Goal: Information Seeking & Learning: Find specific fact

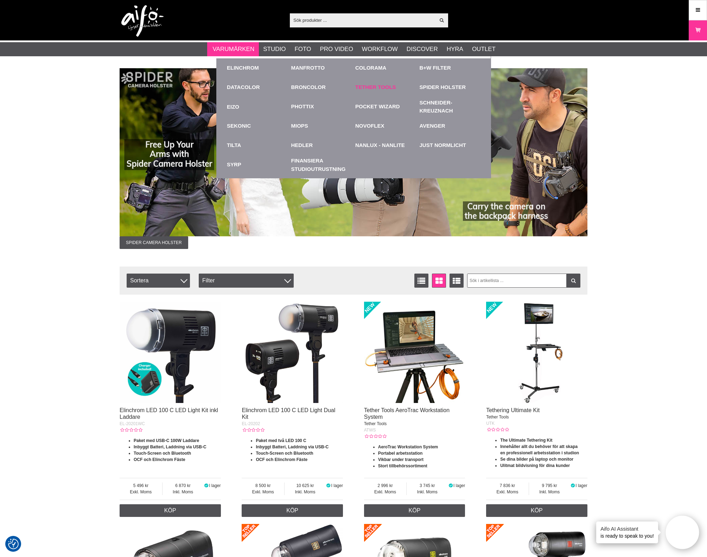
click at [376, 88] on link "Tether Tools" at bounding box center [375, 87] width 41 height 8
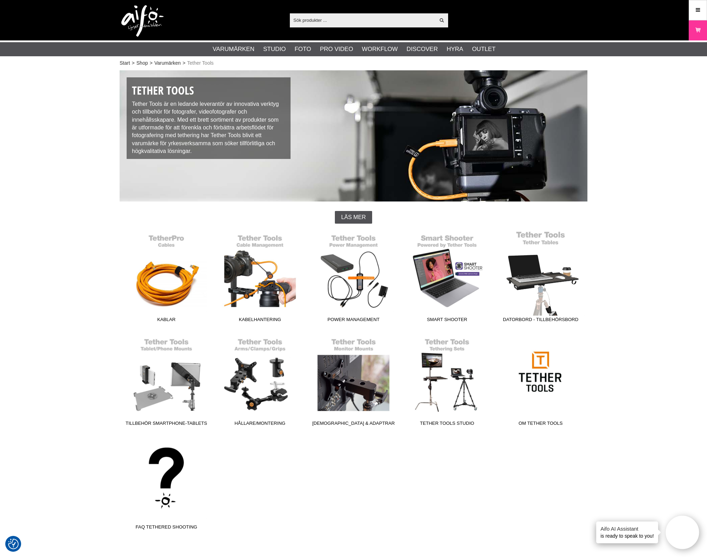
click at [535, 294] on link "Datorbord - Tillbehörsbord" at bounding box center [541, 278] width 94 height 95
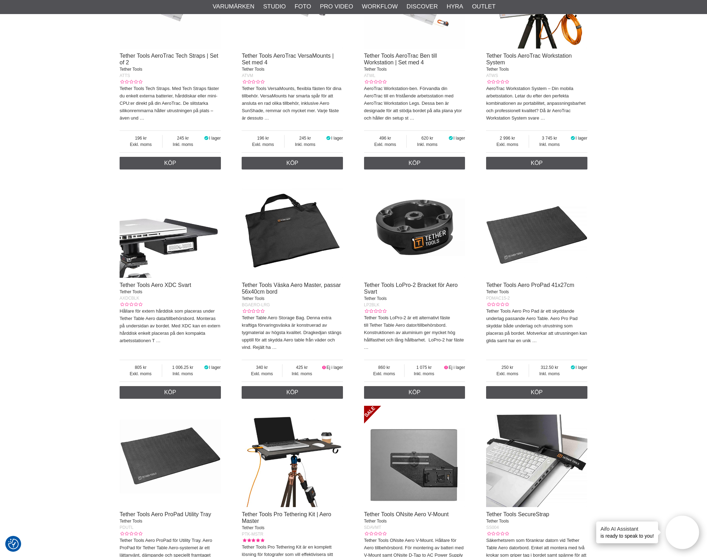
scroll to position [1143, 0]
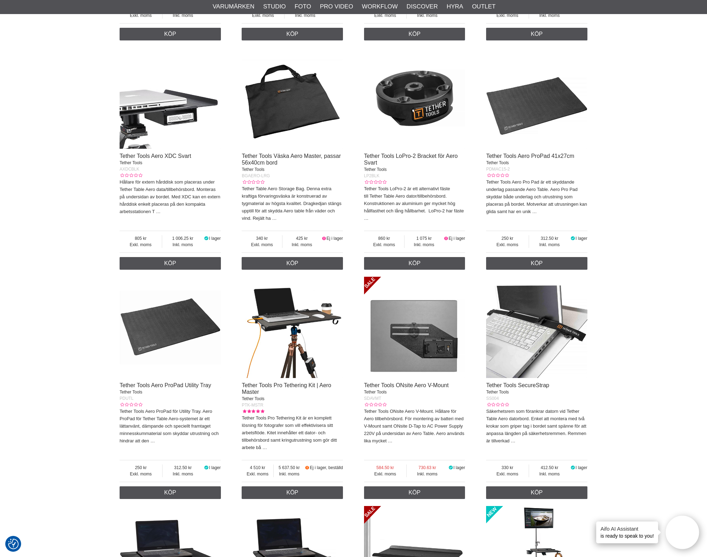
click at [298, 327] on img at bounding box center [292, 327] width 101 height 101
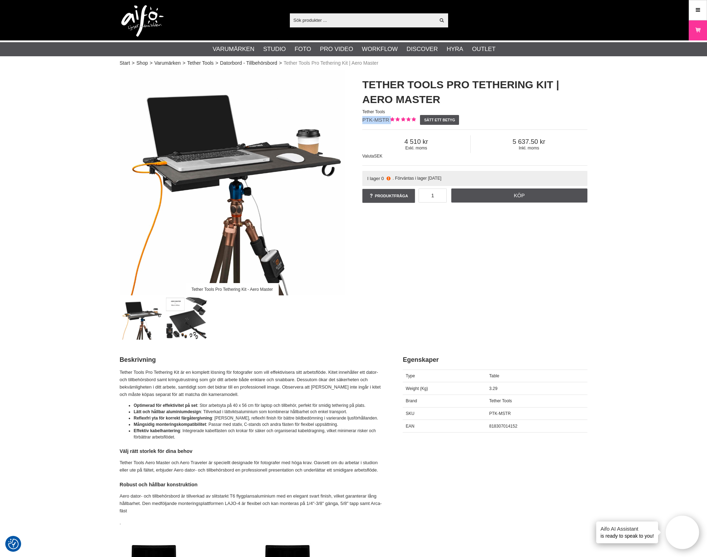
drag, startPoint x: 388, startPoint y: 119, endPoint x: 364, endPoint y: 121, distance: 24.7
click at [364, 121] on div "Tether Tools Pro Tethering Kit | Aero Master Tether Tools PTK-MSTR Sätt ett bet…" at bounding box center [475, 140] width 243 height 141
copy div "PTK-MSTR"
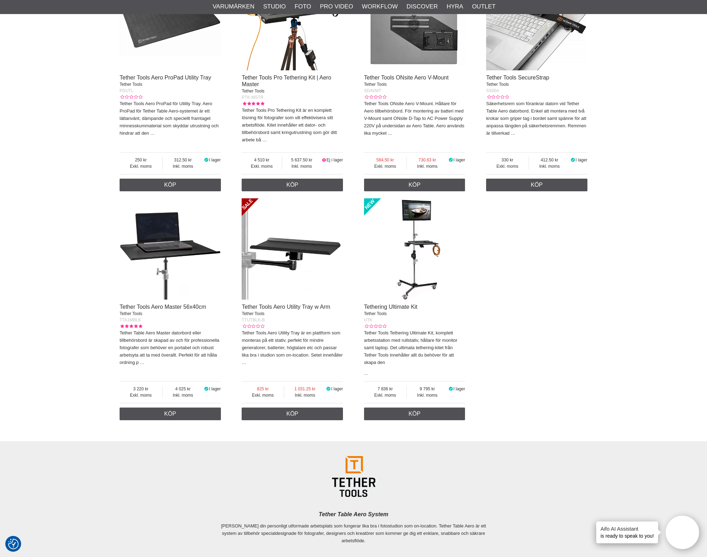
scroll to position [1451, 0]
drag, startPoint x: 116, startPoint y: 334, endPoint x: 113, endPoint y: 333, distance: 3.5
copy span "TTA1MBLK"
